Goal: Book appointment/travel/reservation

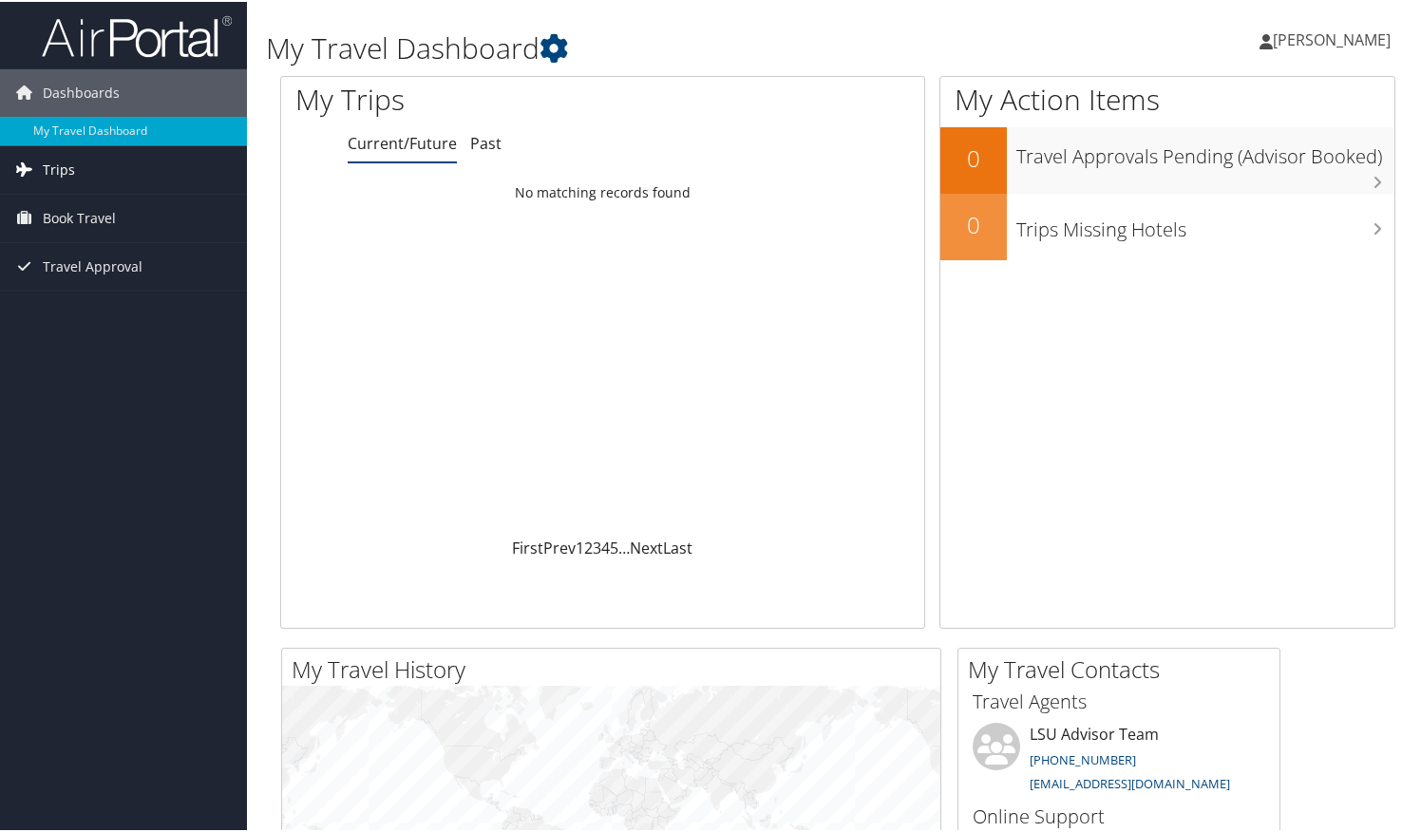
click at [121, 172] on link "Trips" at bounding box center [123, 167] width 247 height 47
click at [144, 297] on link "Book Travel" at bounding box center [123, 301] width 247 height 47
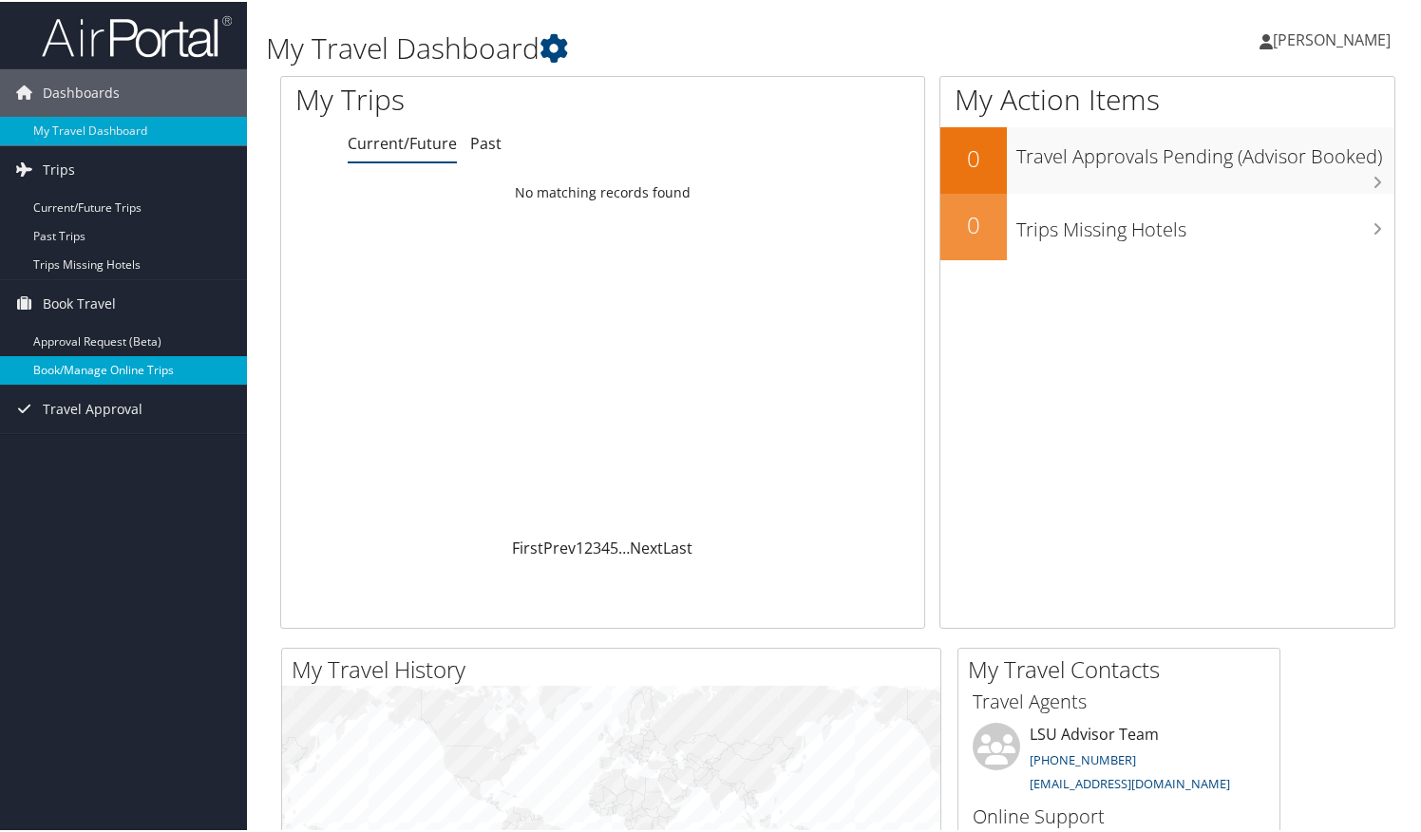
click at [171, 371] on link "Book/Manage Online Trips" at bounding box center [123, 368] width 247 height 28
